Goal: Find specific page/section: Find specific page/section

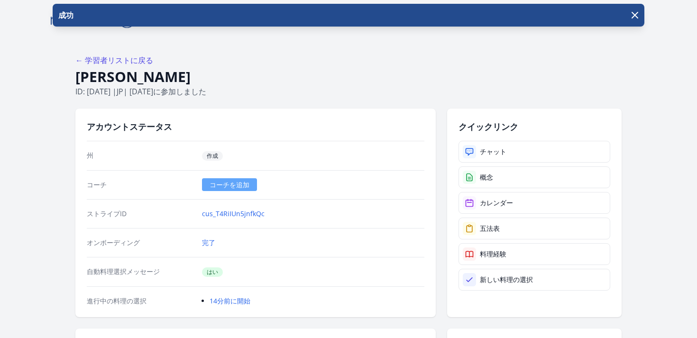
click at [137, 58] on font "← 学習者リストに戻る" at bounding box center [114, 60] width 78 height 10
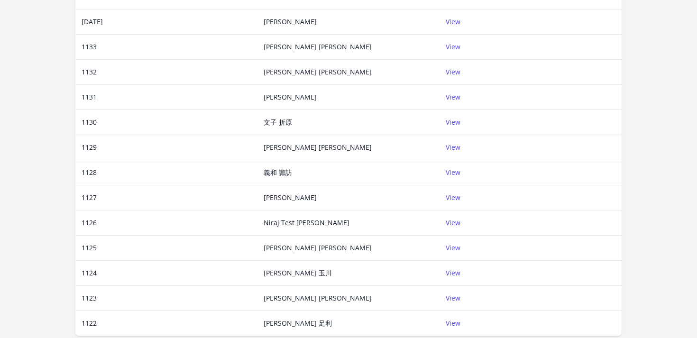
scroll to position [344, 0]
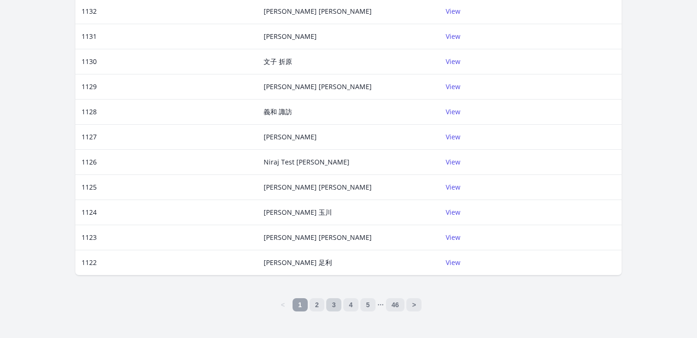
click at [326, 305] on link "3" at bounding box center [333, 304] width 15 height 13
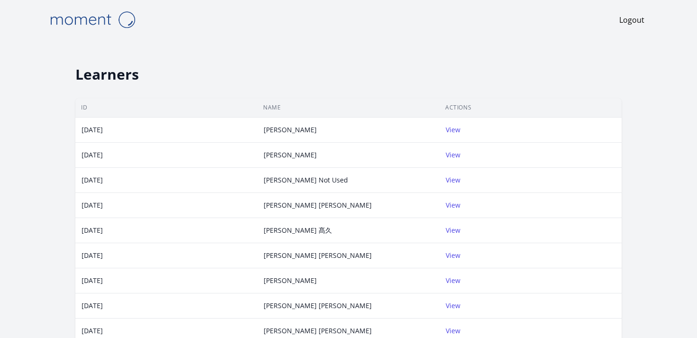
scroll to position [344, 0]
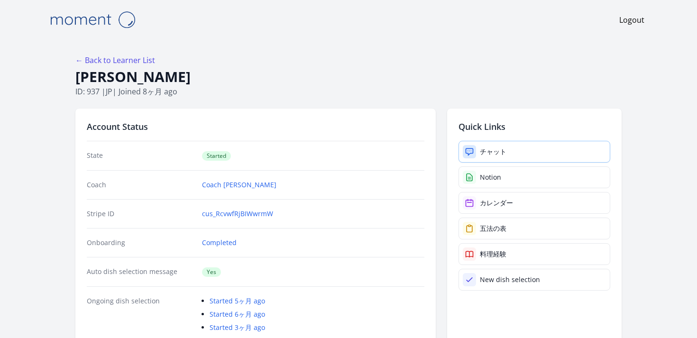
click at [490, 148] on div "チャット" at bounding box center [493, 151] width 27 height 9
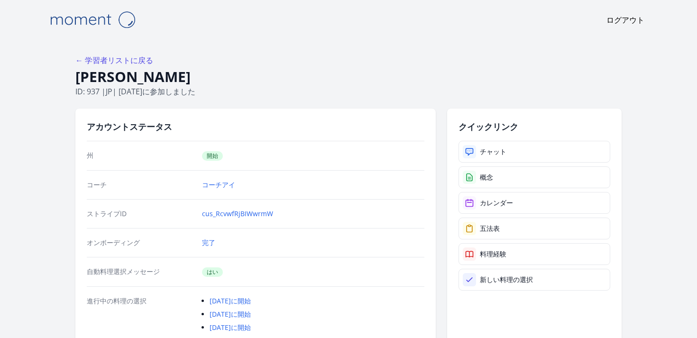
click at [92, 25] on img at bounding box center [92, 20] width 95 height 24
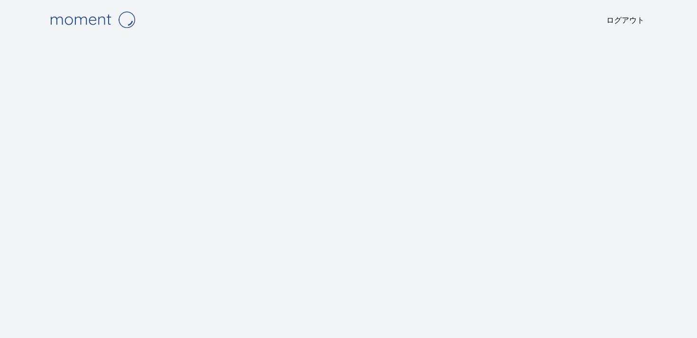
click at [113, 19] on img at bounding box center [92, 20] width 95 height 24
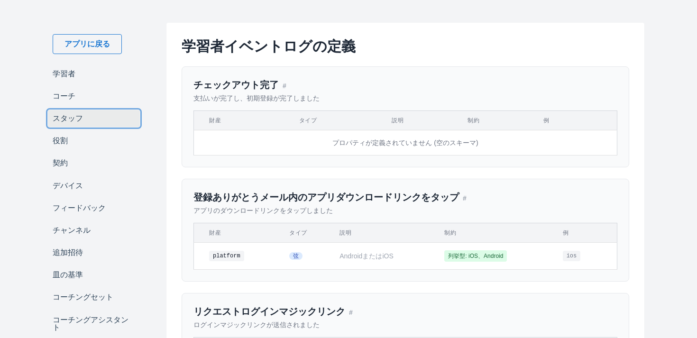
click at [69, 117] on font "スタッフ" at bounding box center [68, 118] width 30 height 8
